Goal: Information Seeking & Learning: Learn about a topic

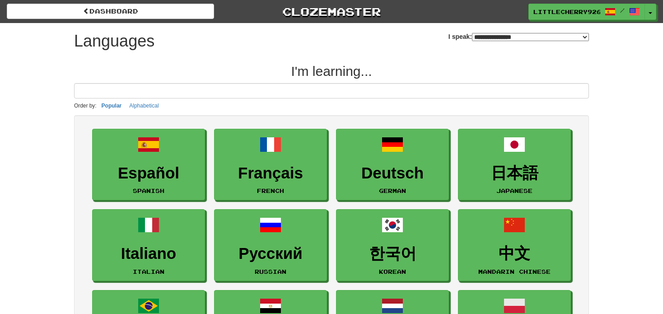
select select "*******"
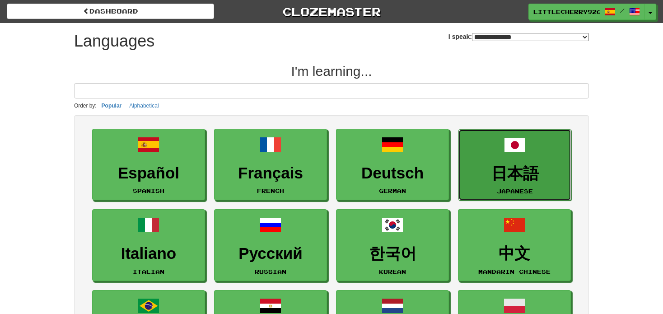
click at [531, 168] on h3 "日本語" at bounding box center [514, 174] width 103 height 18
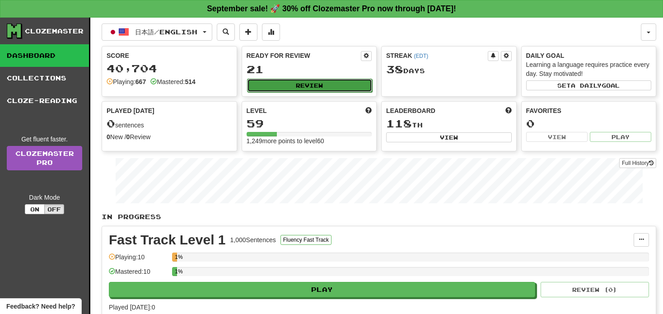
click at [319, 80] on button "Review" at bounding box center [310, 86] width 126 height 14
select select "**"
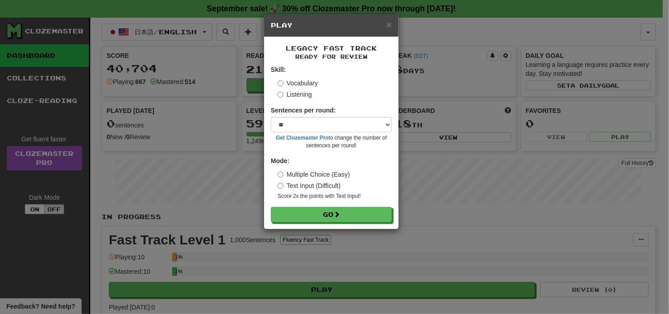
click at [292, 90] on label "Listening" at bounding box center [295, 94] width 34 height 9
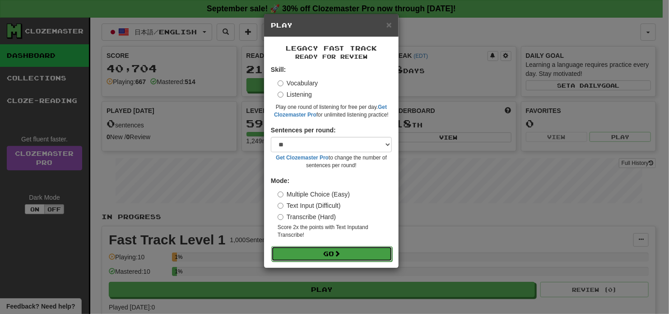
click at [318, 251] on button "Go" at bounding box center [331, 253] width 121 height 15
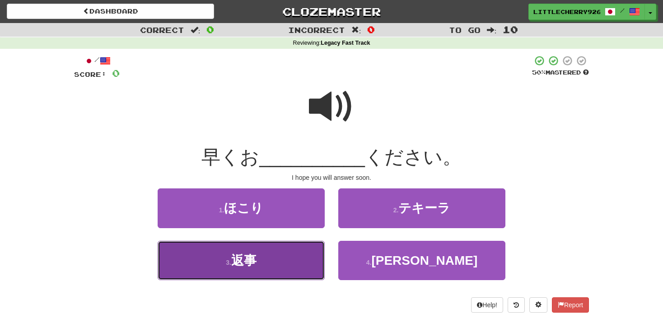
click at [274, 255] on button "3 . 返事" at bounding box center [241, 260] width 167 height 39
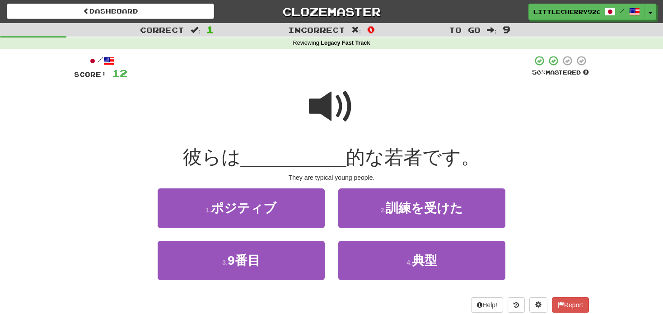
click at [321, 101] on span at bounding box center [331, 106] width 45 height 45
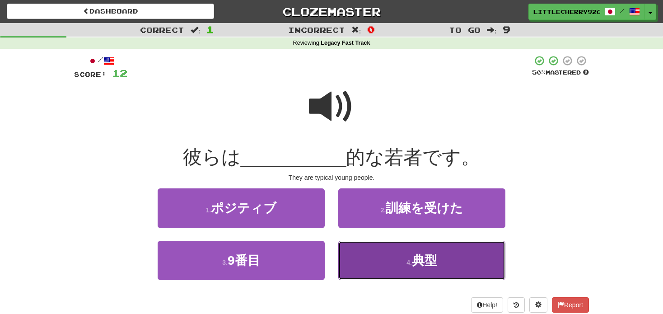
click at [456, 275] on button "4 . 典型" at bounding box center [421, 260] width 167 height 39
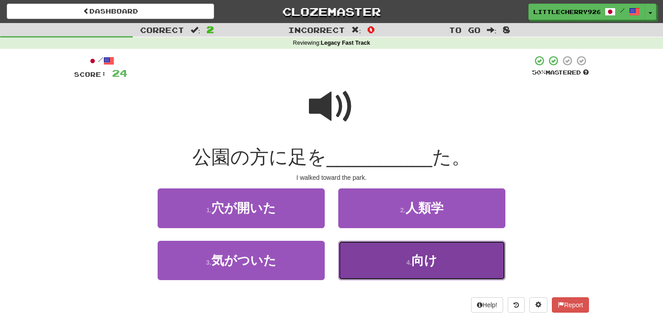
click at [390, 265] on button "4 . 向け" at bounding box center [421, 260] width 167 height 39
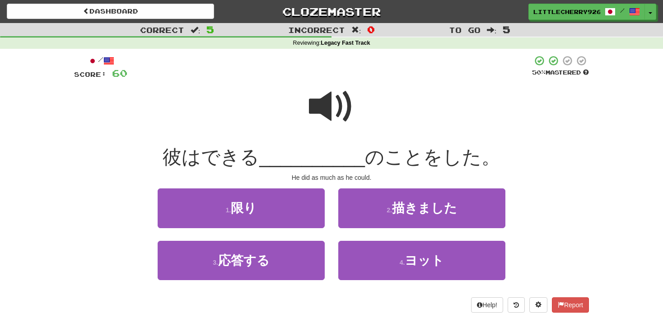
click at [334, 115] on span at bounding box center [331, 106] width 45 height 45
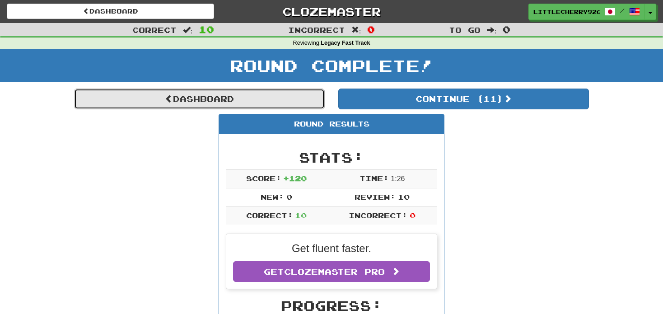
click at [214, 98] on link "Dashboard" at bounding box center [199, 98] width 251 height 21
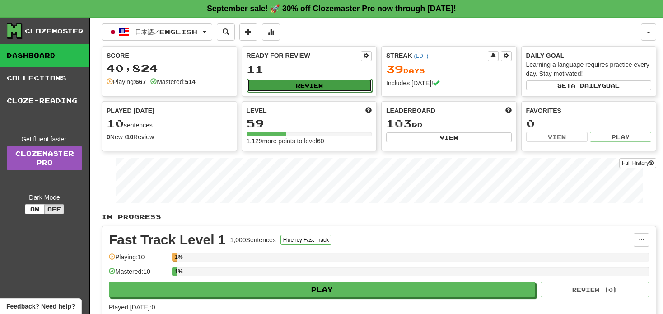
click at [286, 84] on button "Review" at bounding box center [310, 86] width 126 height 14
select select "**"
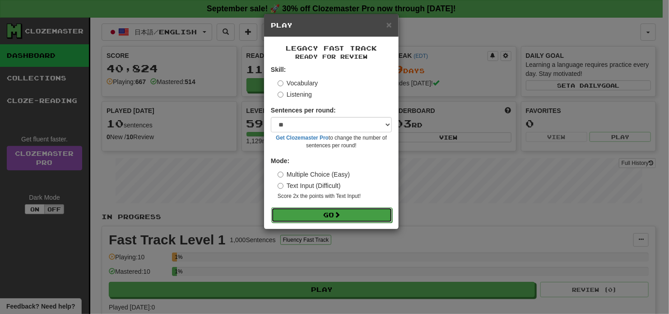
click at [351, 213] on button "Go" at bounding box center [331, 214] width 121 height 15
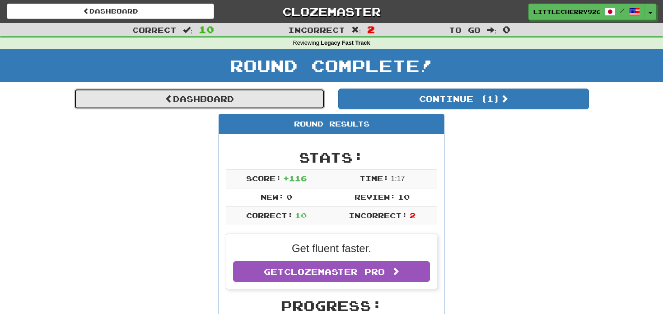
click at [307, 93] on link "Dashboard" at bounding box center [199, 98] width 251 height 21
